Goal: Transaction & Acquisition: Purchase product/service

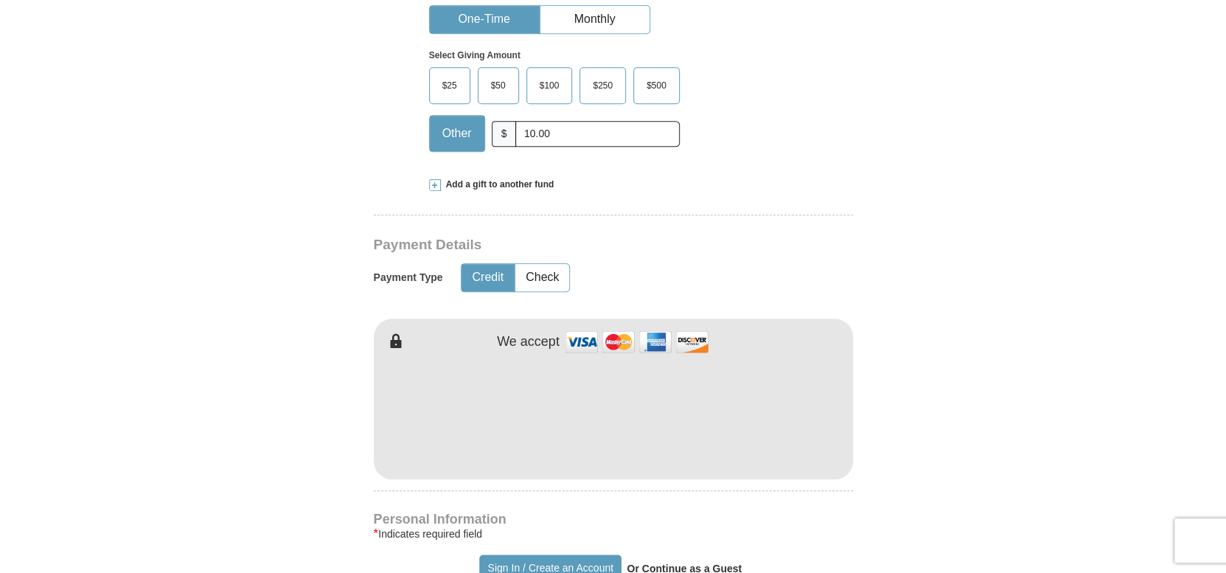
scroll to position [590, 0]
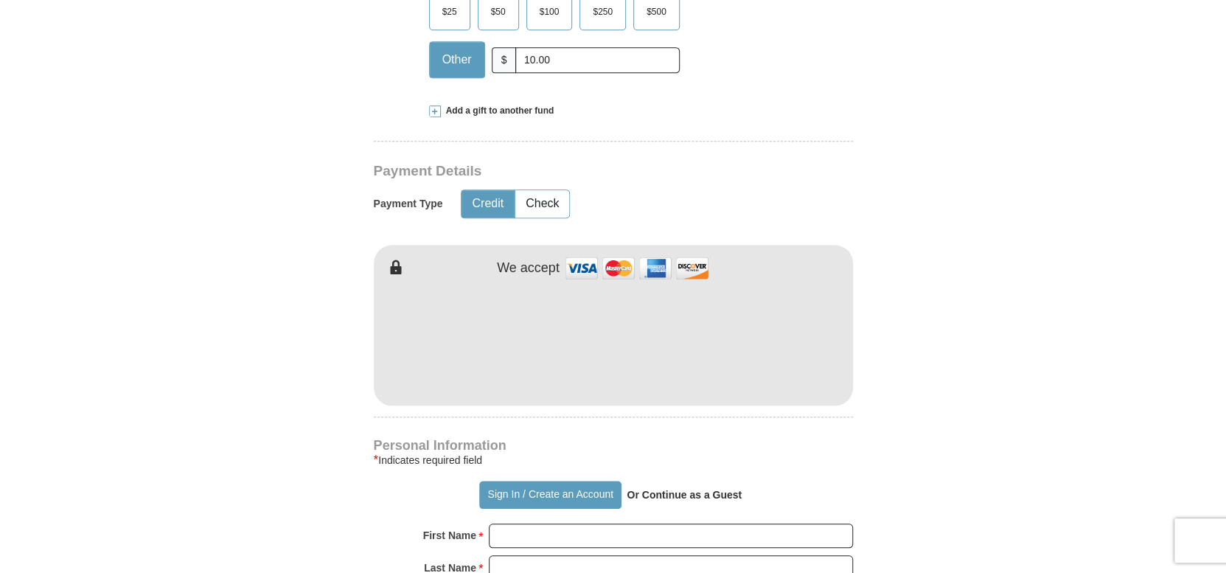
type input "10.00"
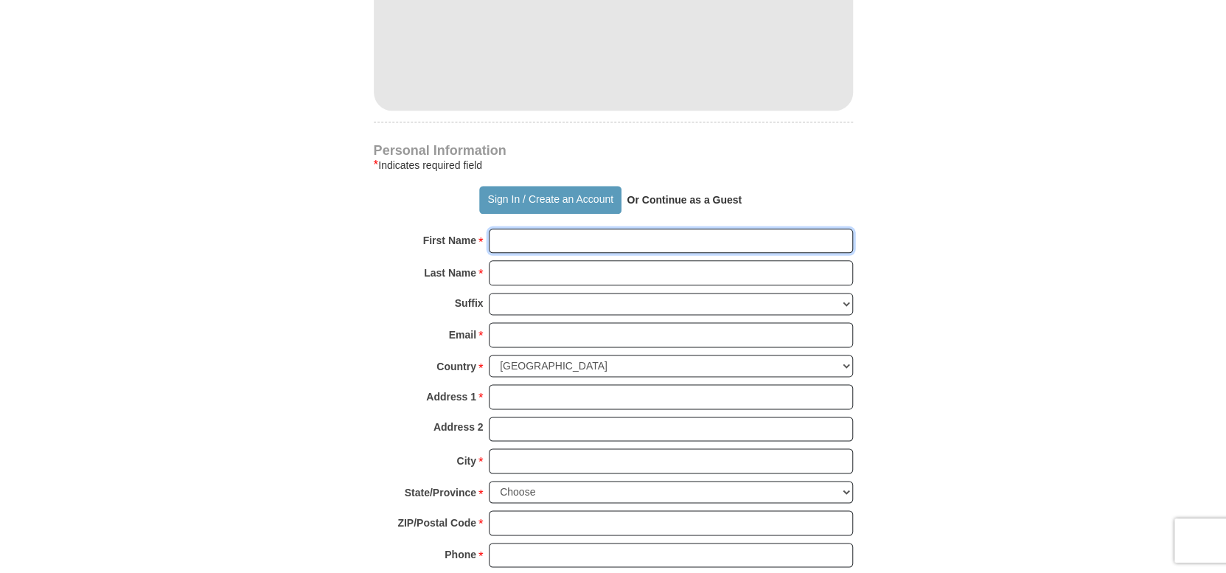
click at [538, 241] on input "First Name *" at bounding box center [671, 240] width 364 height 25
type input "Nova"
click at [589, 269] on input "Last Name *" at bounding box center [671, 272] width 364 height 25
type input "[PERSON_NAME]"
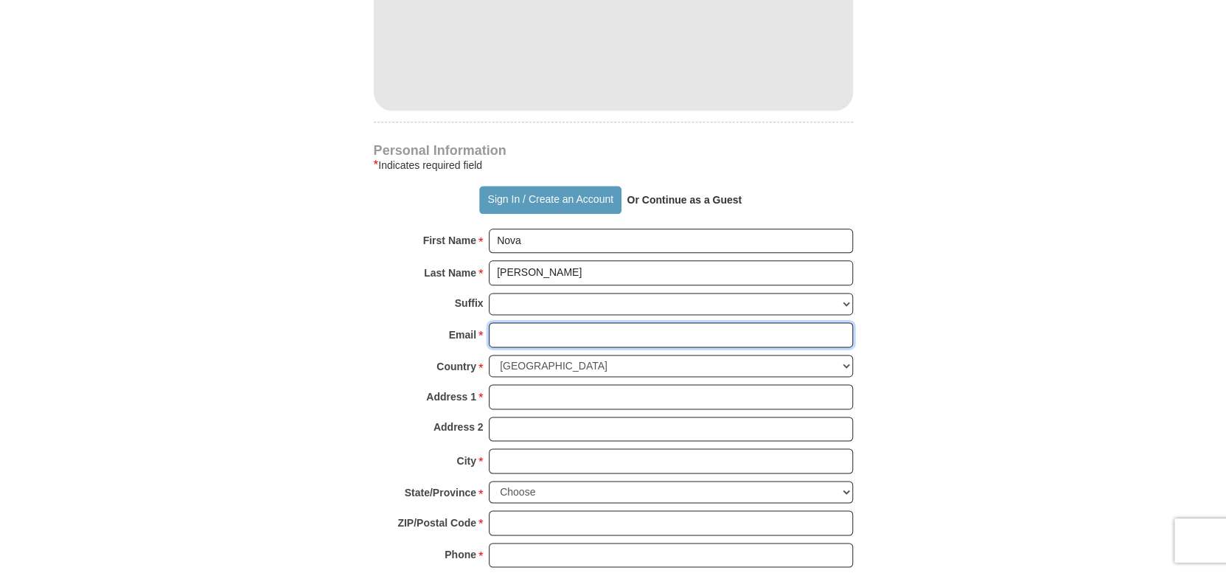
click at [562, 333] on input "Email *" at bounding box center [671, 334] width 364 height 25
type input "[EMAIL_ADDRESS][DOMAIN_NAME]"
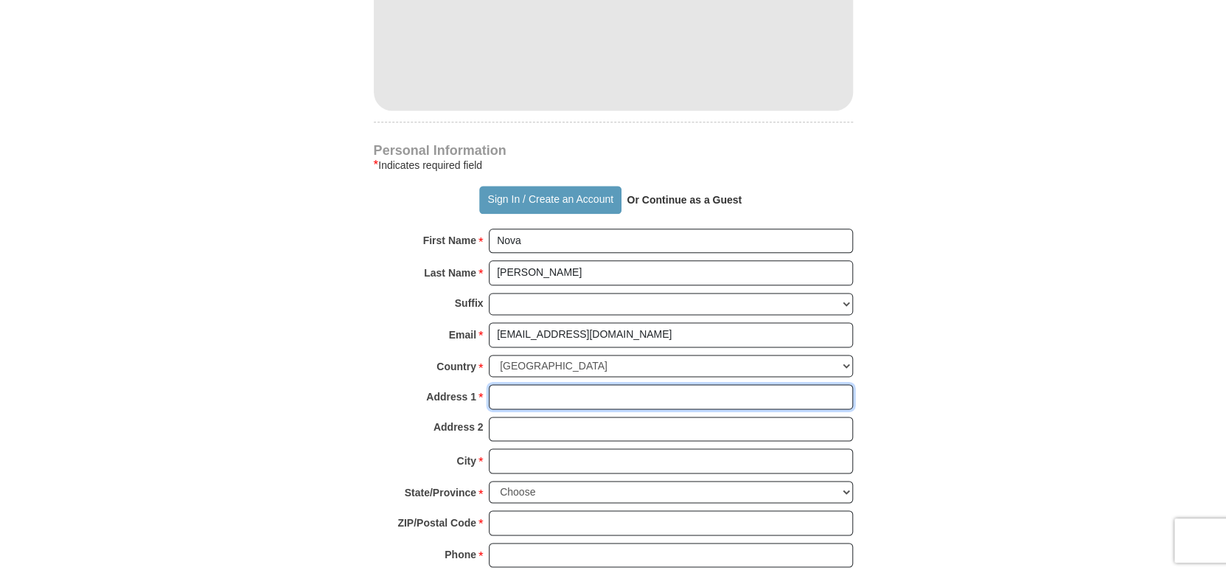
type input "[STREET_ADDRESS]"
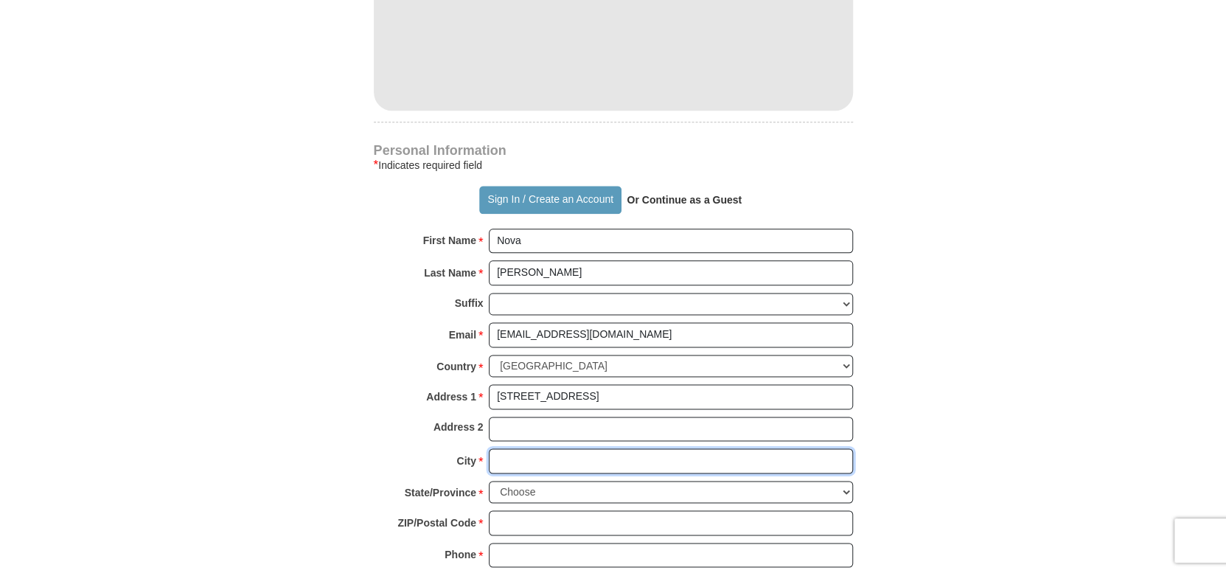
type input "[GEOGRAPHIC_DATA]"
select select "OK"
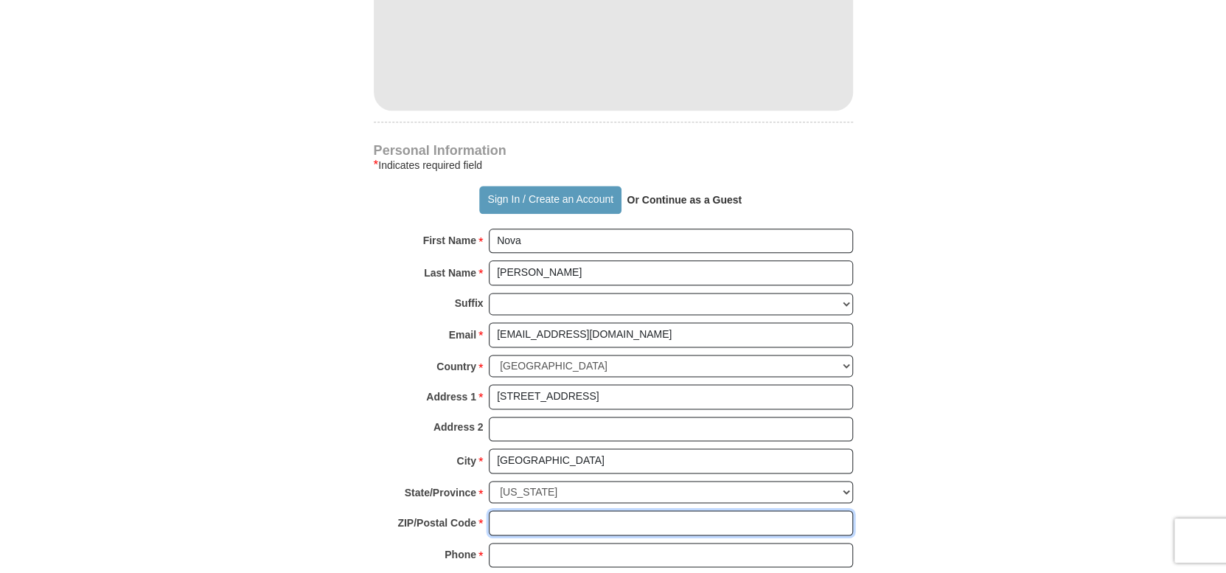
type input "73644"
type input "5802439850"
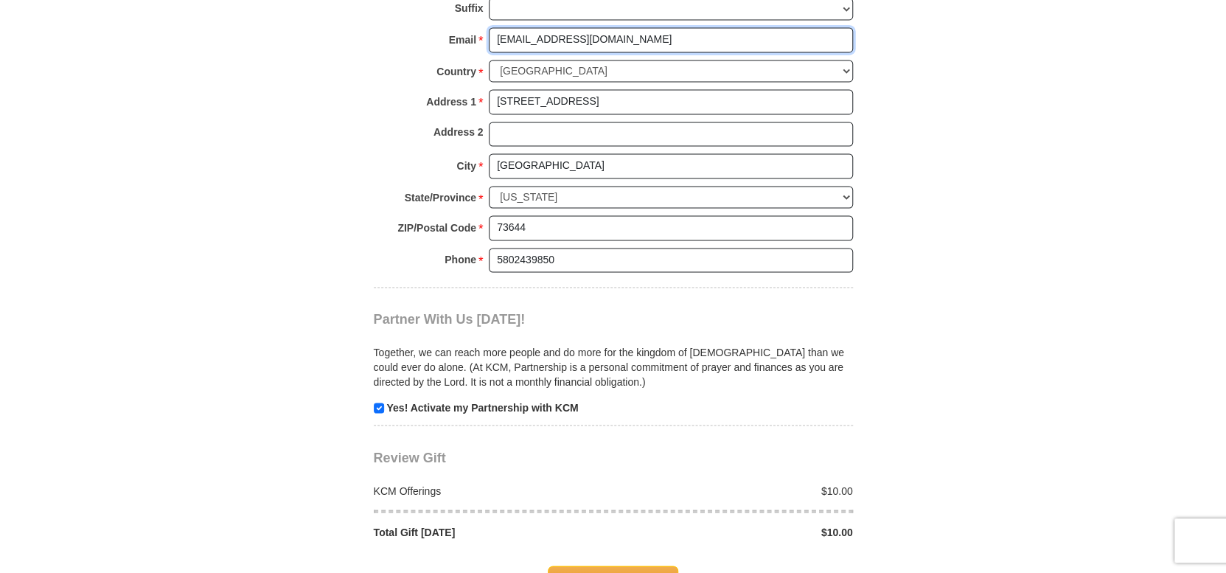
scroll to position [1253, 0]
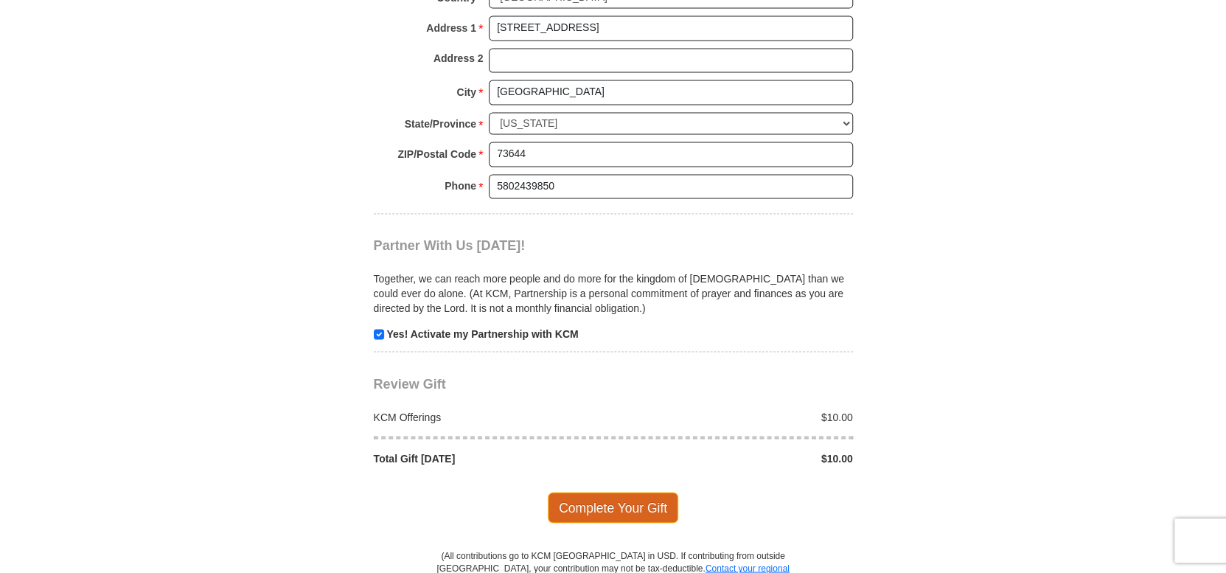
click at [648, 500] on span "Complete Your Gift" at bounding box center [613, 507] width 130 height 31
